Goal: Task Accomplishment & Management: Complete application form

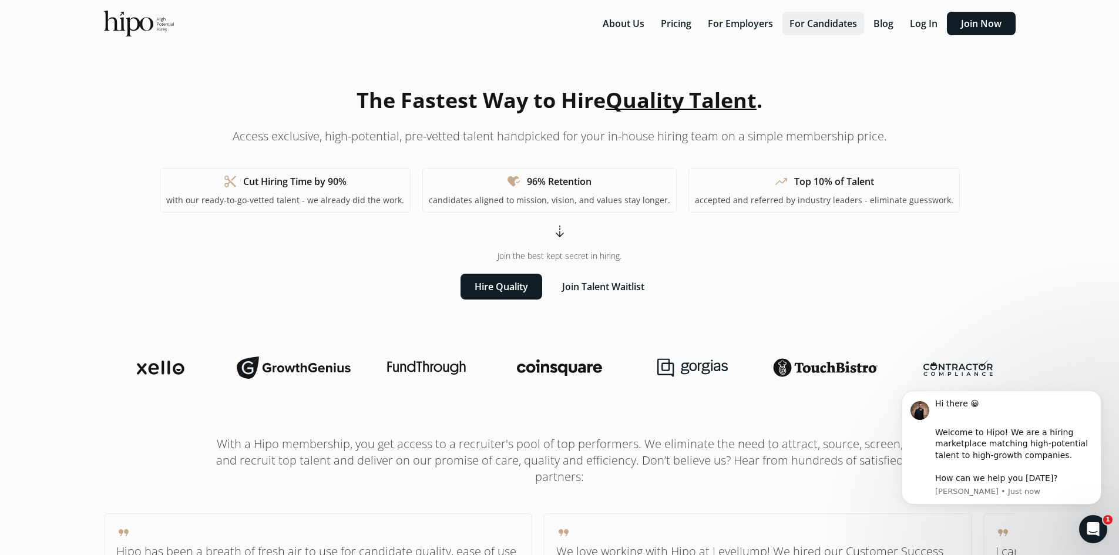
click at [807, 27] on button "For Candidates" at bounding box center [823, 23] width 82 height 23
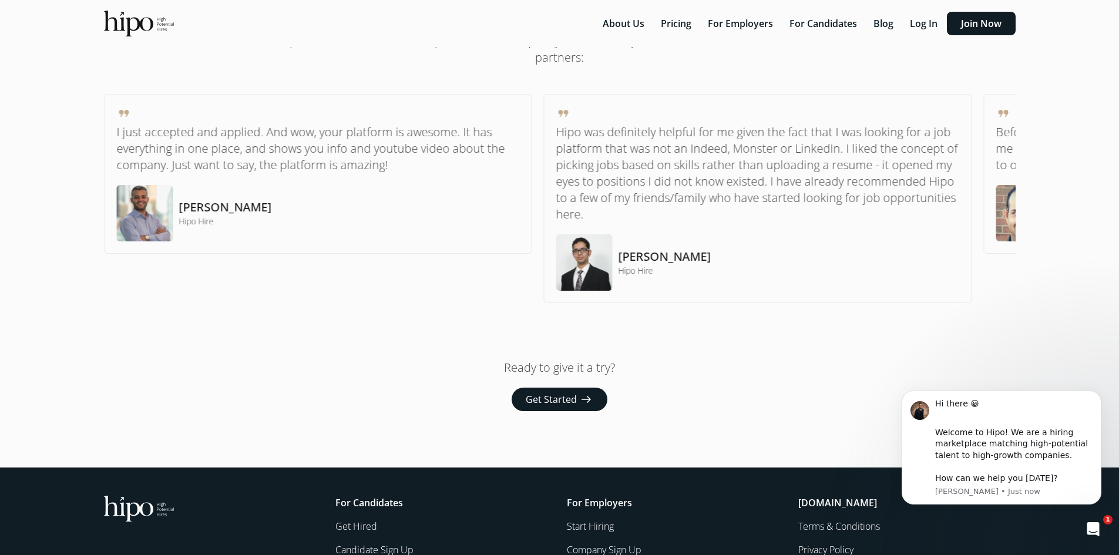
scroll to position [842, 0]
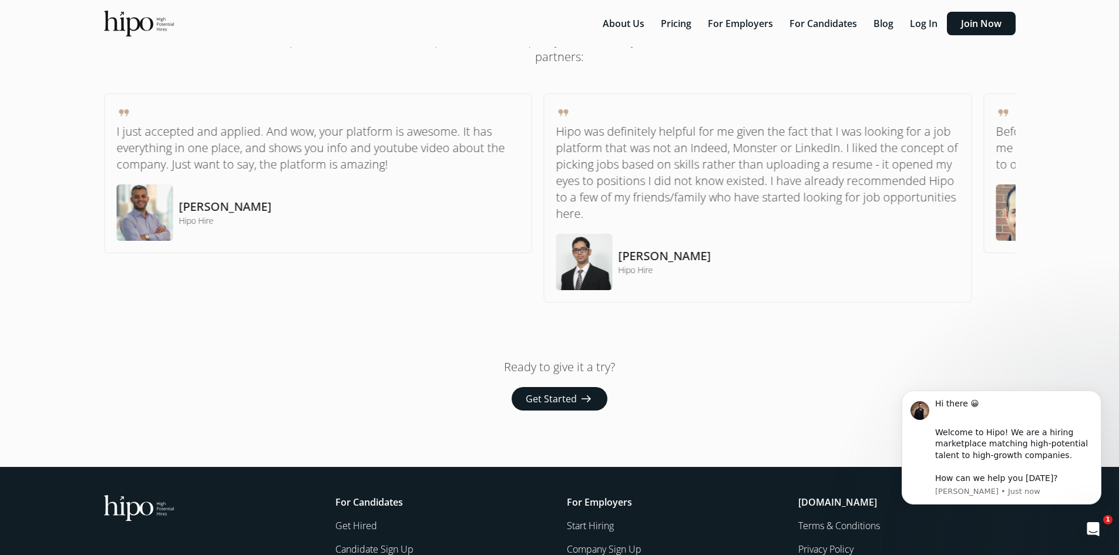
click at [543, 396] on span "Get Started" at bounding box center [551, 399] width 51 height 14
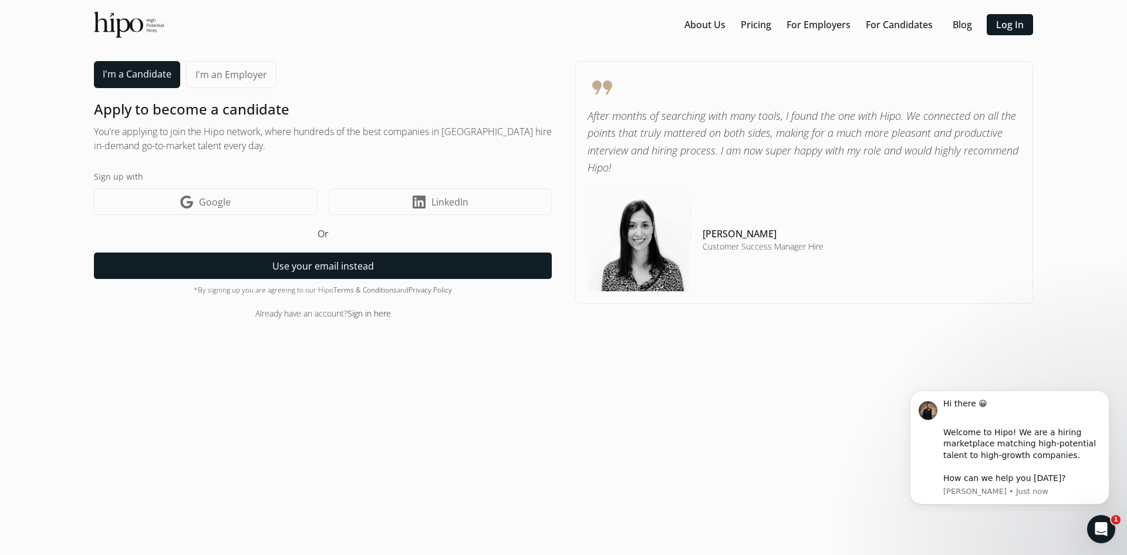
click at [258, 271] on button "Use your email instead" at bounding box center [323, 265] width 458 height 26
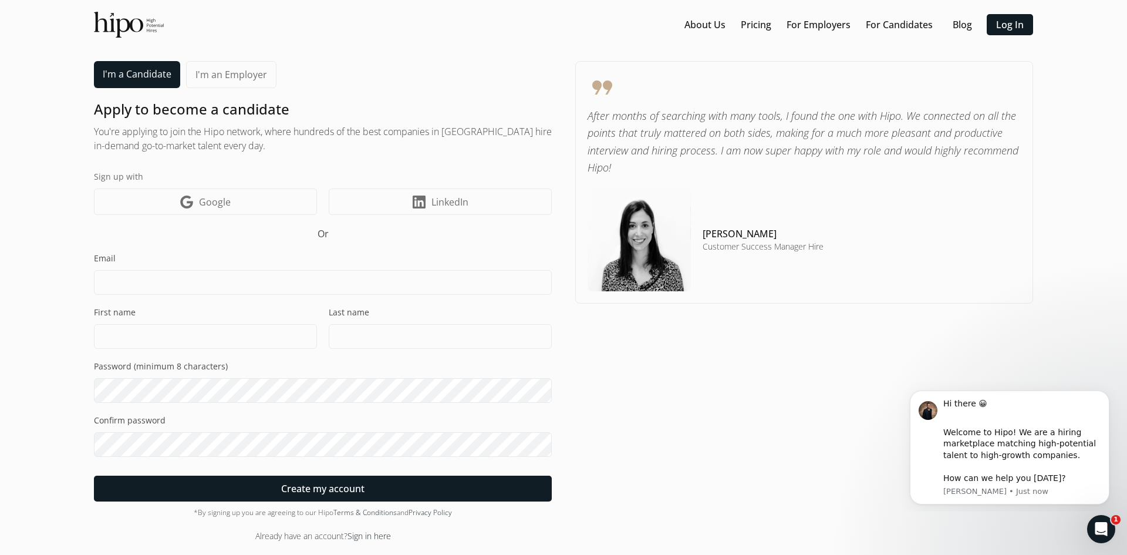
click at [248, 274] on input at bounding box center [323, 282] width 458 height 25
type input "alemacieltiburcio@gmail.com"
type input "Alejandra"
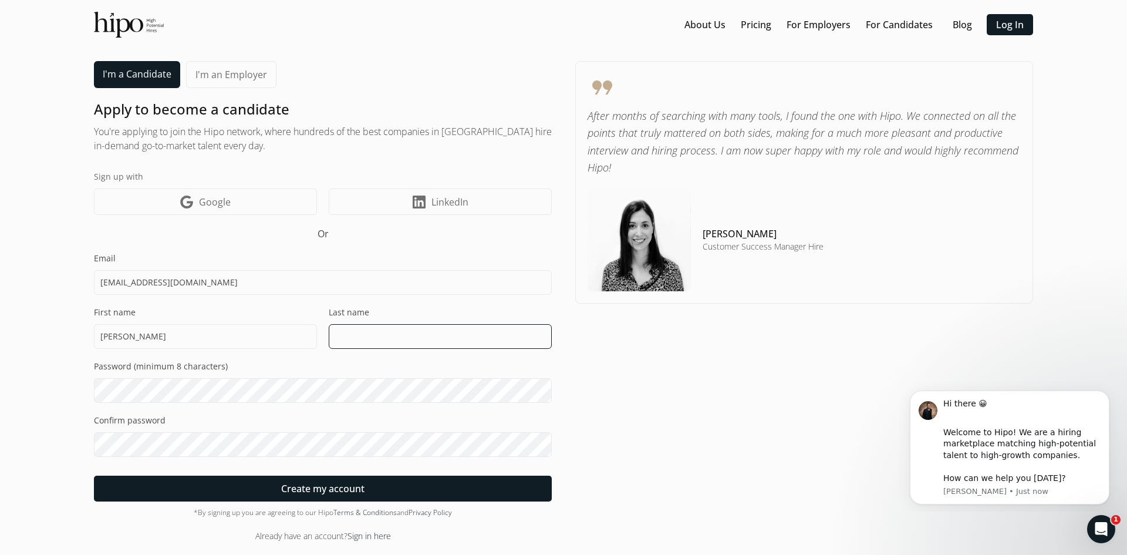
type input "Maciel Tiburcio"
click at [0, 344] on div "“Hire for passion and intensity; there is training for everything.” - Nolan Bus…" at bounding box center [563, 277] width 1127 height 555
click at [67, 428] on section "About Us Pricing For Employers For Candidates Blog Log In menu I'm a Candidate …" at bounding box center [564, 277] width 1104 height 531
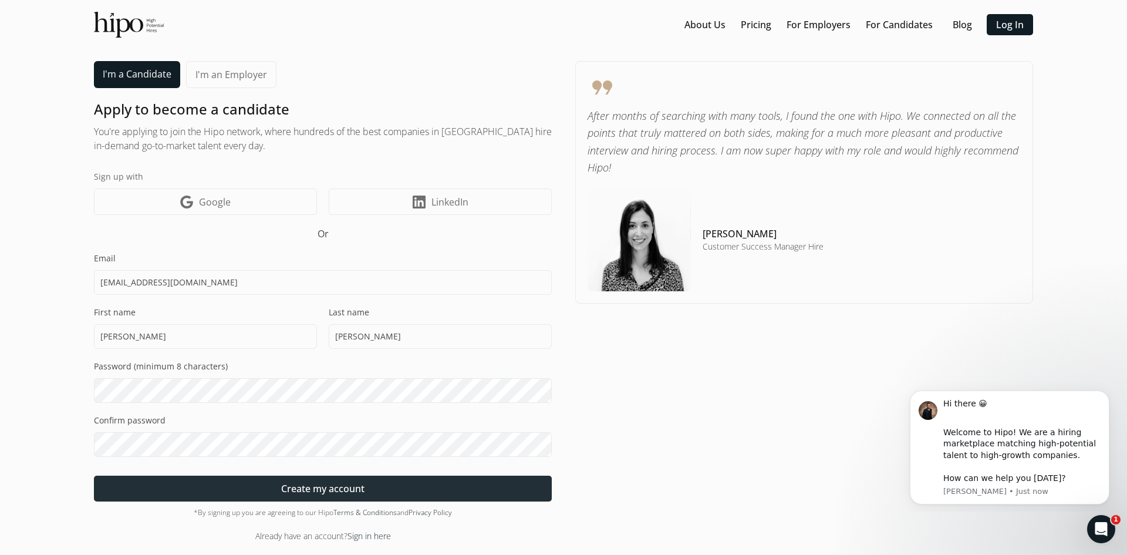
click at [265, 487] on div at bounding box center [323, 489] width 458 height 26
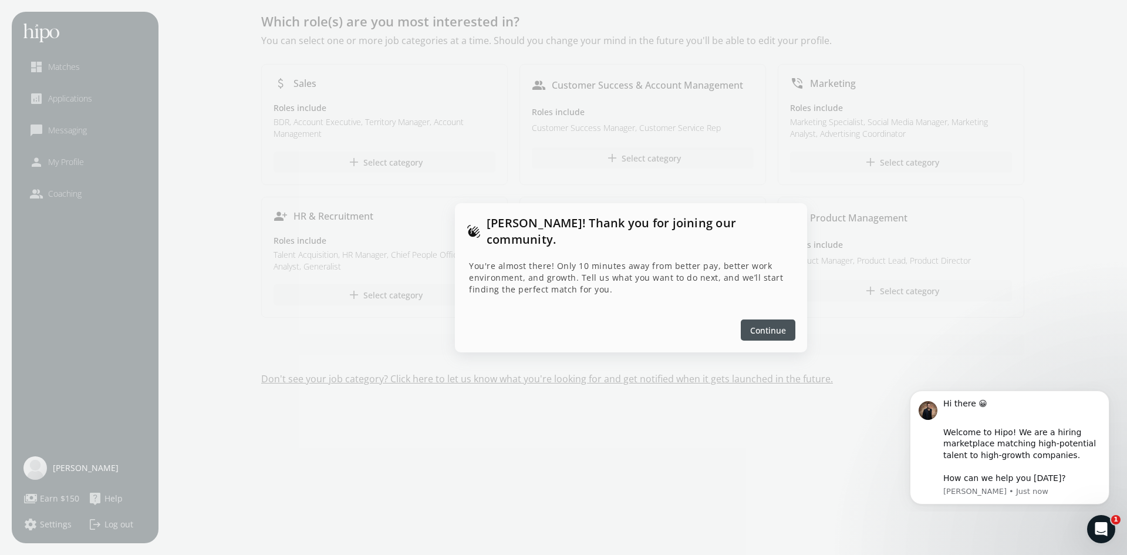
click at [759, 324] on span "Continue" at bounding box center [768, 330] width 36 height 12
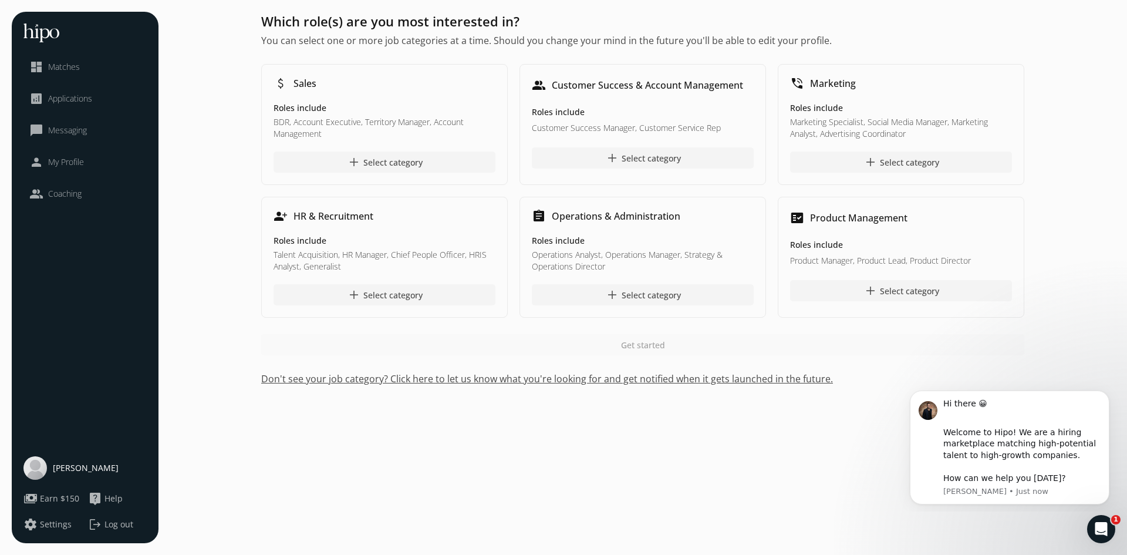
click at [72, 97] on span "Applications" at bounding box center [70, 99] width 44 height 12
click at [651, 15] on h1 "Which role(s) are you most interested in?" at bounding box center [642, 21] width 763 height 19
click at [1012, 469] on div "Welcome to Hipo! We are a hiring marketplace matching high-potential talent to …" at bounding box center [1022, 456] width 157 height 58
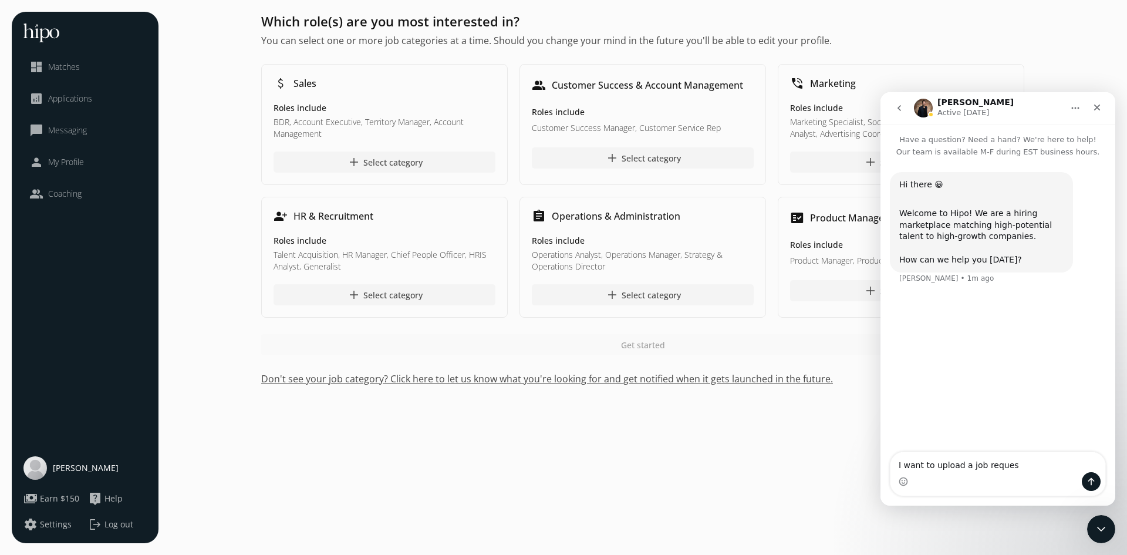
type textarea "I want to upload a job request"
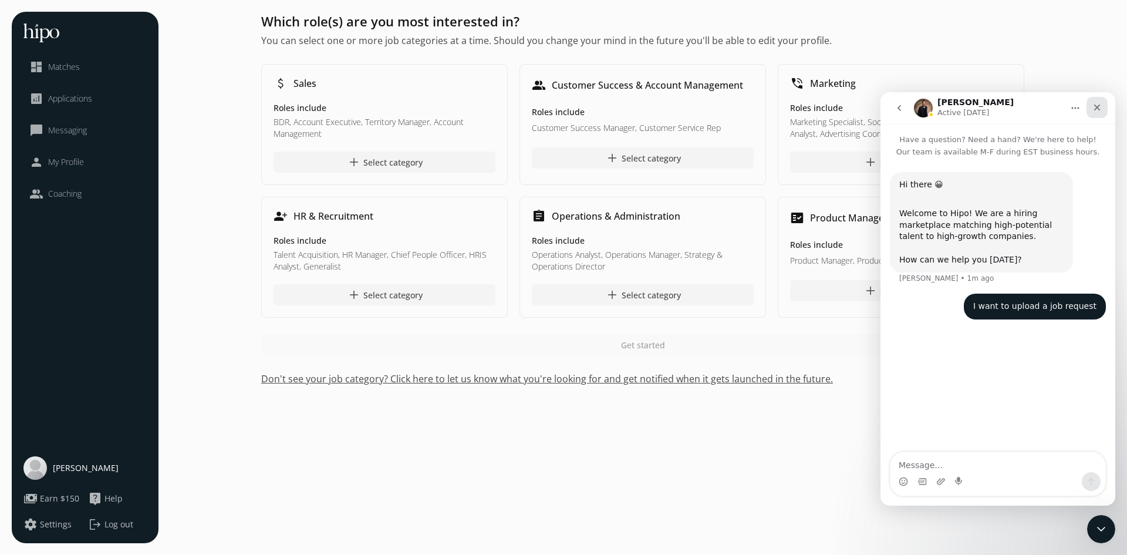
click at [1100, 108] on icon "Close" at bounding box center [1097, 107] width 9 height 9
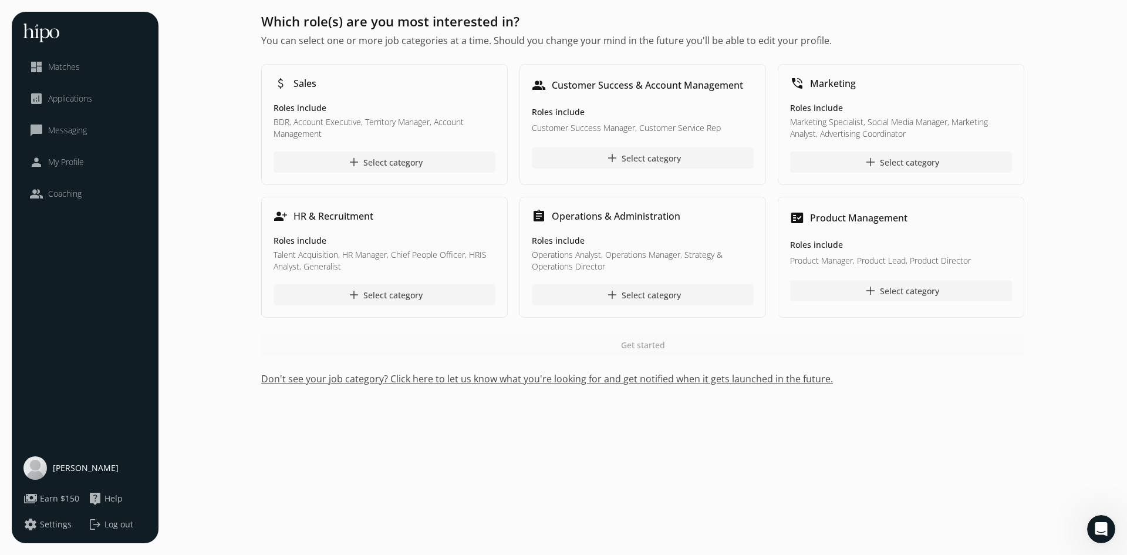
click at [80, 160] on span "My Profile" at bounding box center [66, 162] width 36 height 12
click at [58, 81] on ul "dashboard Matches analytics Applications chat_bubble_outline Messaging person M…" at bounding box center [84, 130] width 123 height 153
click at [75, 69] on span "Matches" at bounding box center [64, 67] width 32 height 12
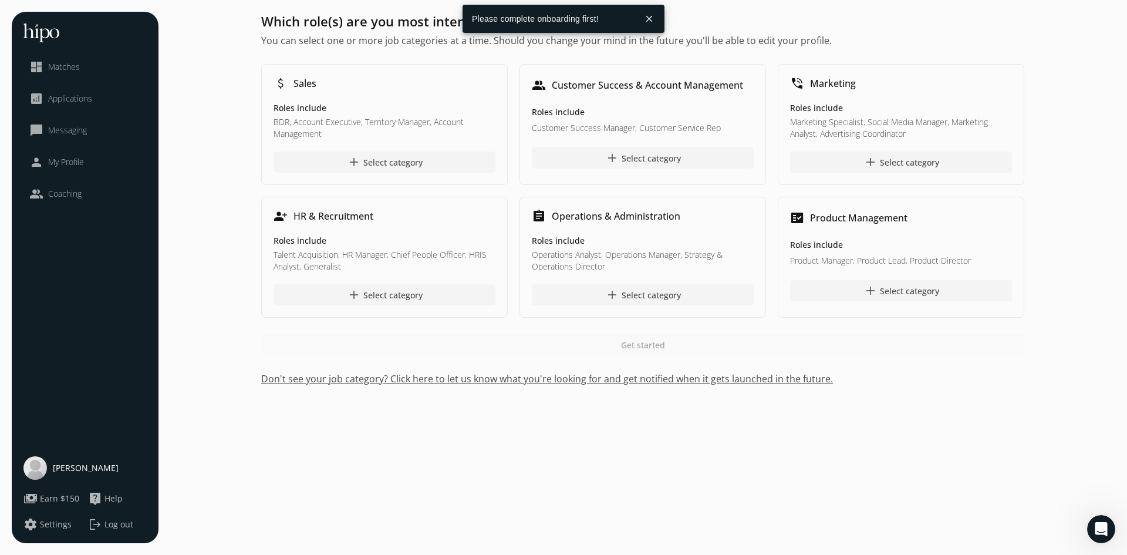
click at [75, 69] on span "Matches" at bounding box center [64, 67] width 32 height 12
